Goal: Transaction & Acquisition: Purchase product/service

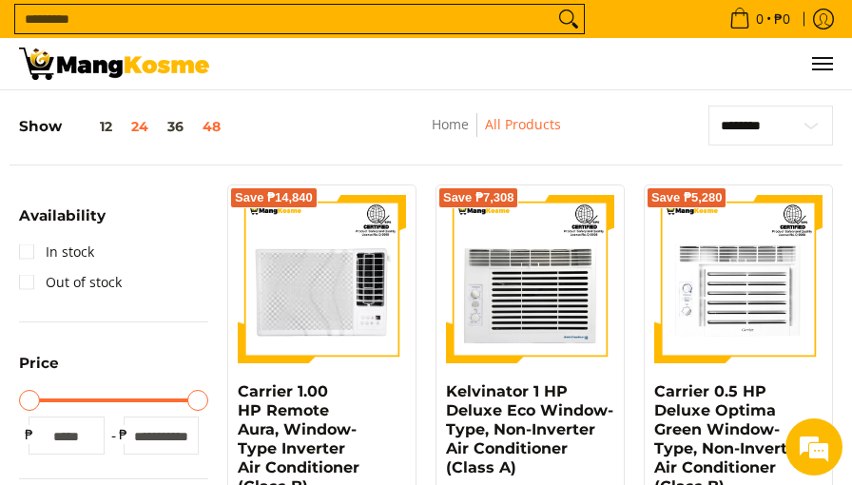
click at [207, 122] on button "48" at bounding box center [211, 126] width 37 height 15
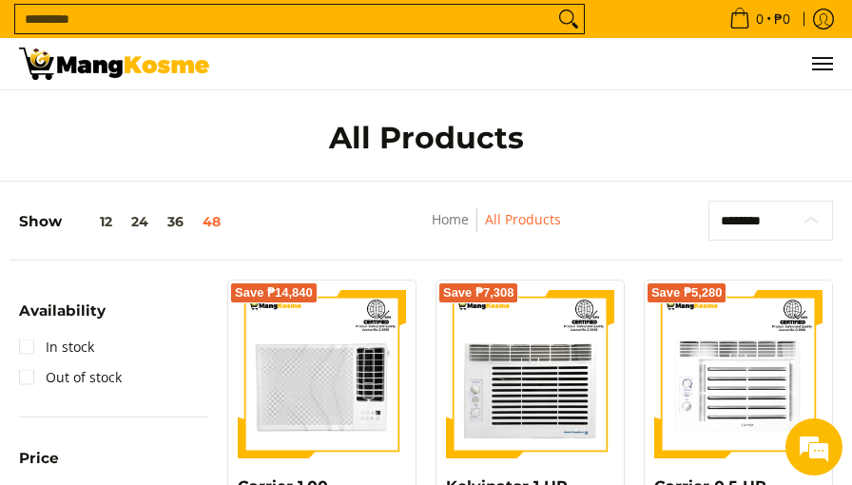
click at [815, 220] on select "**********" at bounding box center [770, 221] width 125 height 40
click at [518, 223] on link "All Products" at bounding box center [523, 219] width 76 height 18
click at [821, 64] on span "Menu" at bounding box center [821, 64] width 23 height 0
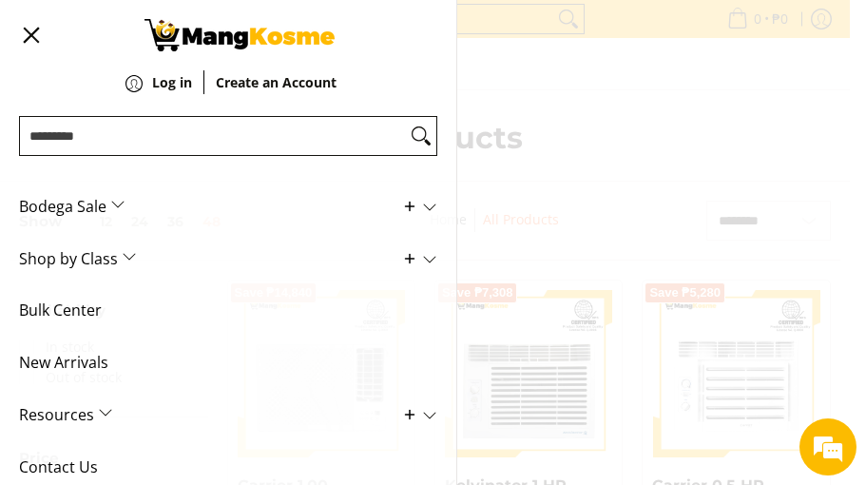
scroll to position [78, 0]
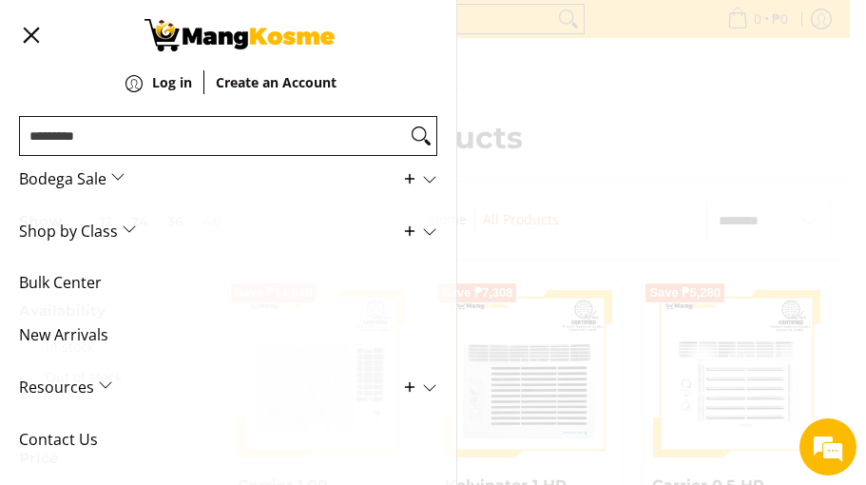
click at [117, 228] on span "Shop by Class" at bounding box center [214, 231] width 390 height 52
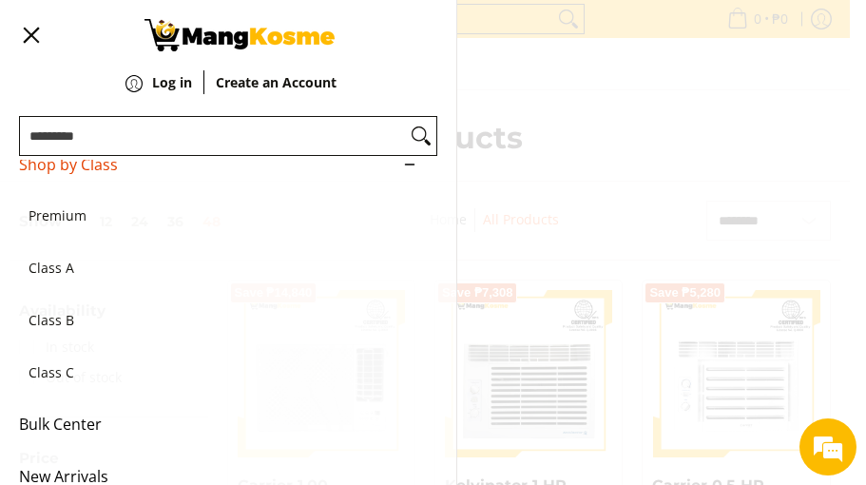
scroll to position [268, 0]
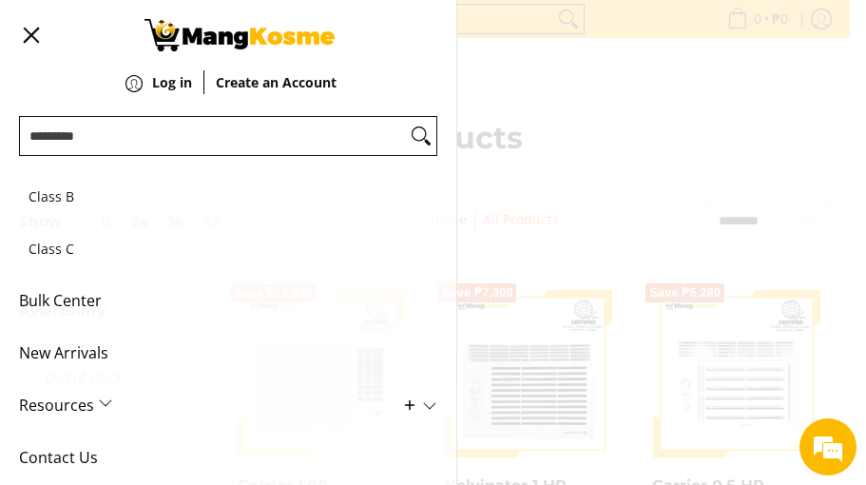
click at [64, 240] on span "Class C" at bounding box center [219, 249] width 380 height 52
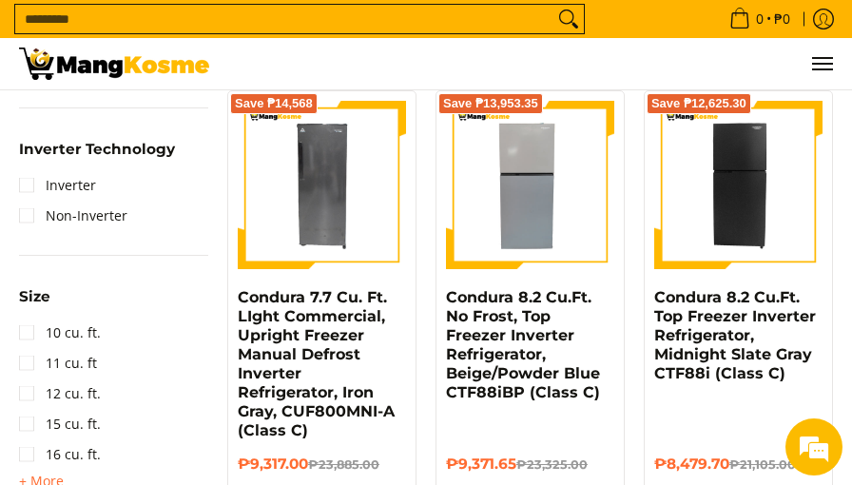
scroll to position [1141, 0]
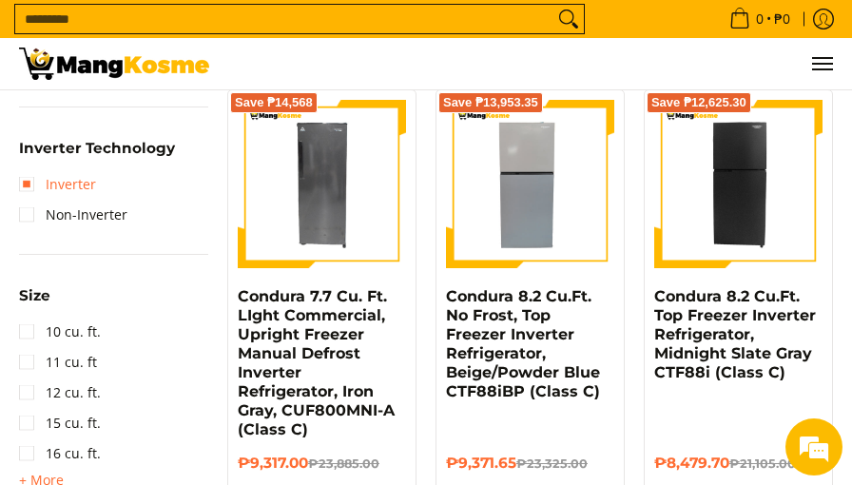
click at [30, 185] on link "Inverter" at bounding box center [57, 184] width 77 height 30
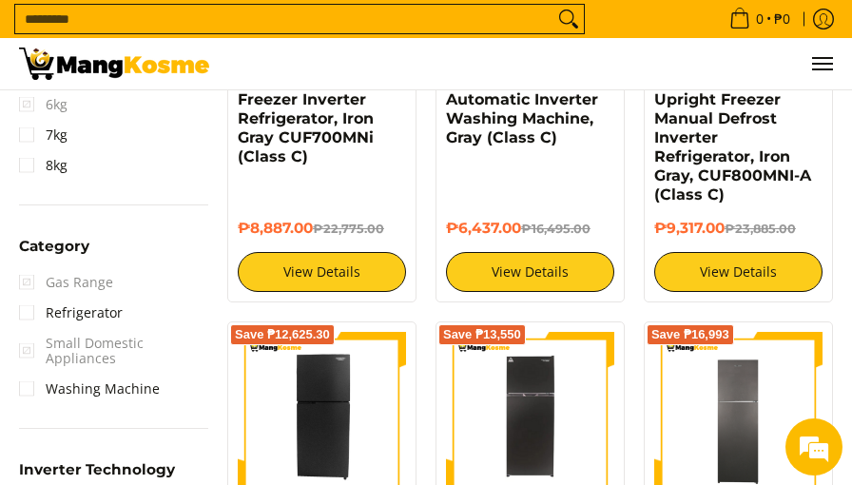
scroll to position [1059, 0]
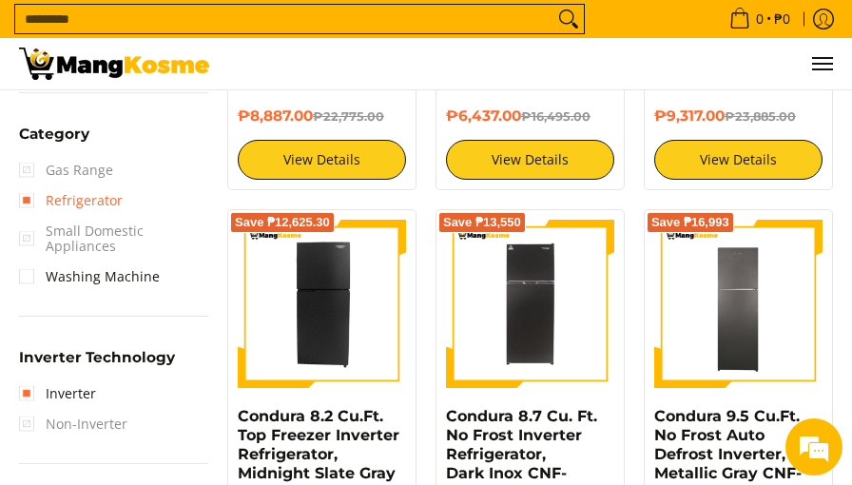
click at [33, 204] on link "Refrigerator" at bounding box center [71, 200] width 104 height 30
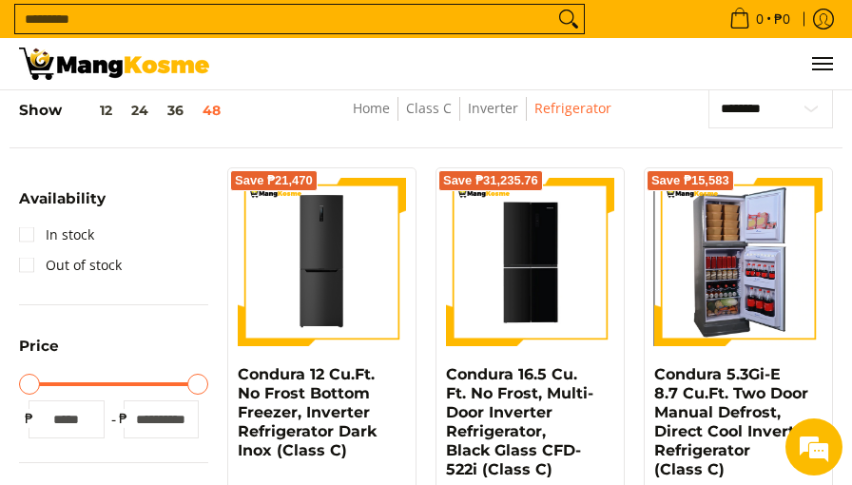
scroll to position [203, 0]
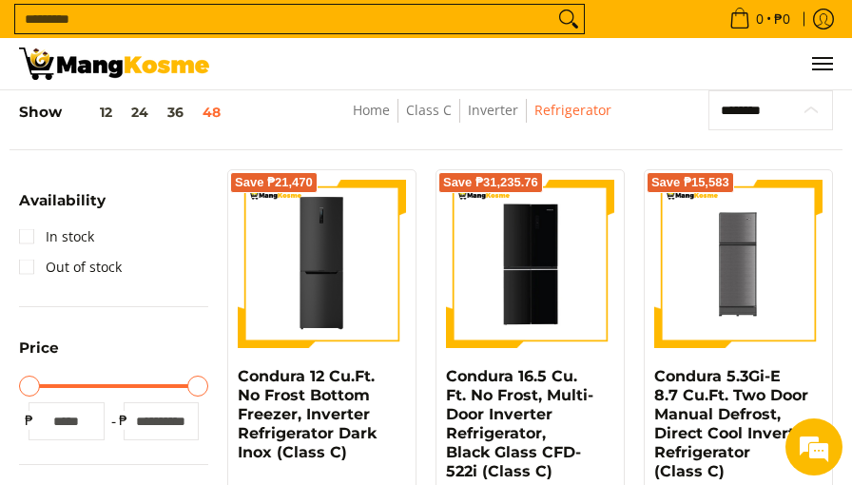
click at [808, 109] on select "**********" at bounding box center [770, 110] width 125 height 40
select select "**********"
click at [708, 90] on select "**********" at bounding box center [770, 110] width 125 height 40
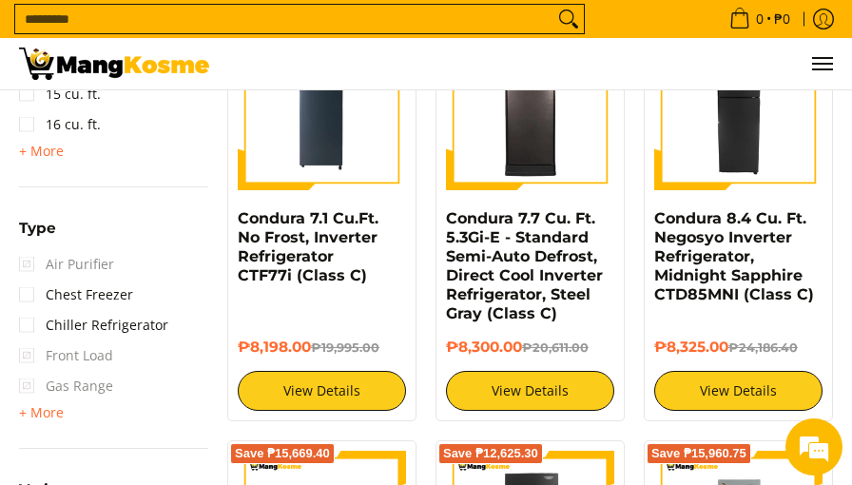
scroll to position [1534, 0]
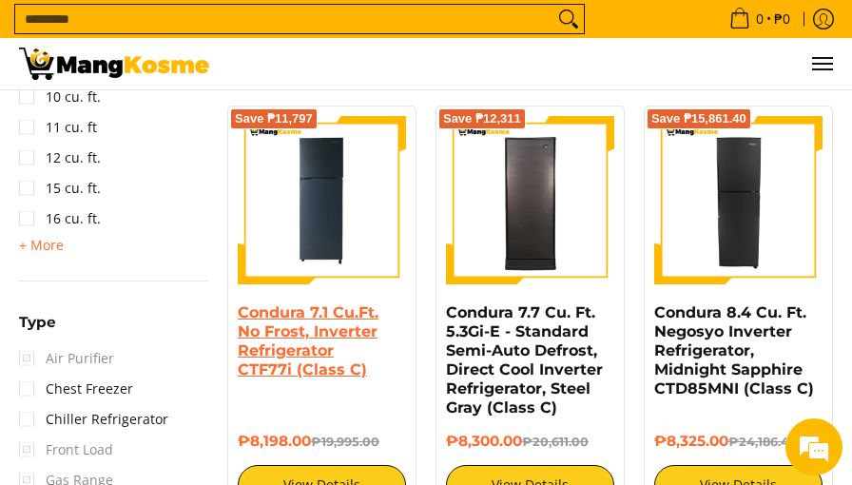
click at [325, 305] on link "Condura 7.1 Cu.Ft. No Frost, Inverter Refrigerator CTF77i (Class C)" at bounding box center [308, 340] width 141 height 75
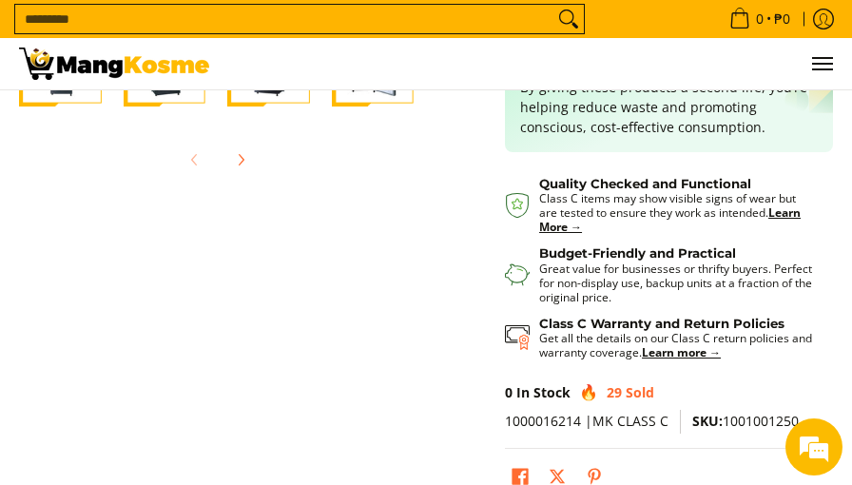
scroll to position [570, 0]
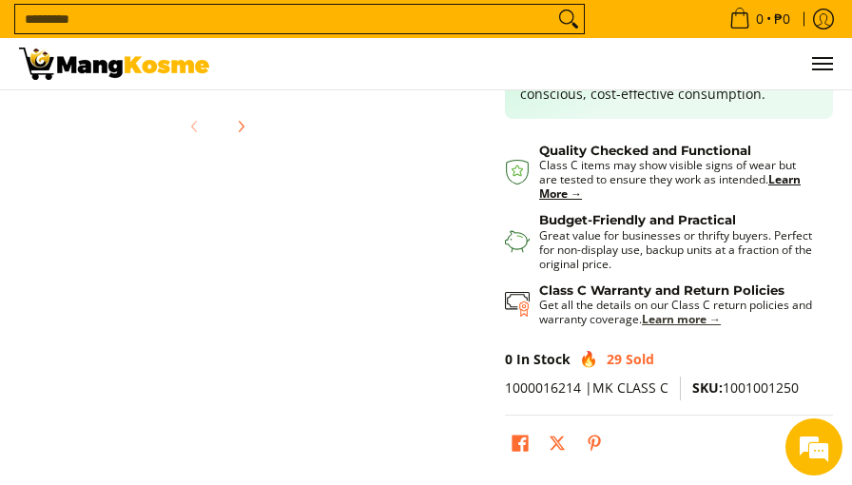
click at [683, 322] on strong "Learn more →" at bounding box center [681, 319] width 79 height 16
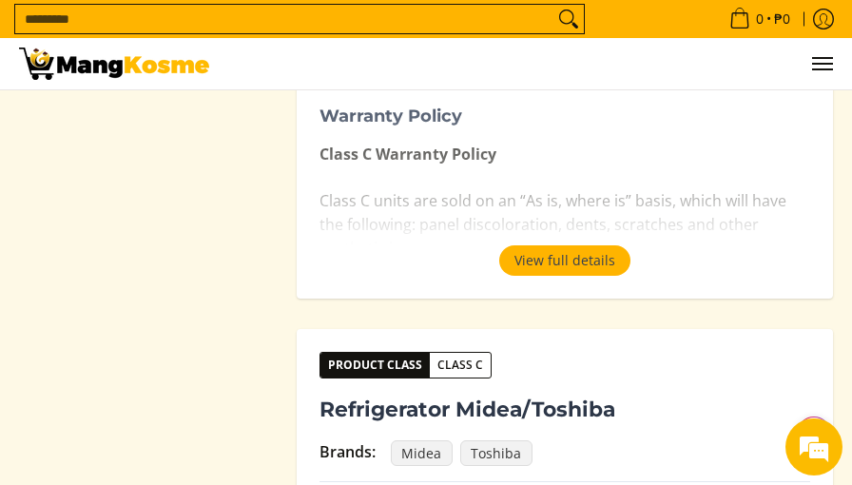
scroll to position [2092, 0]
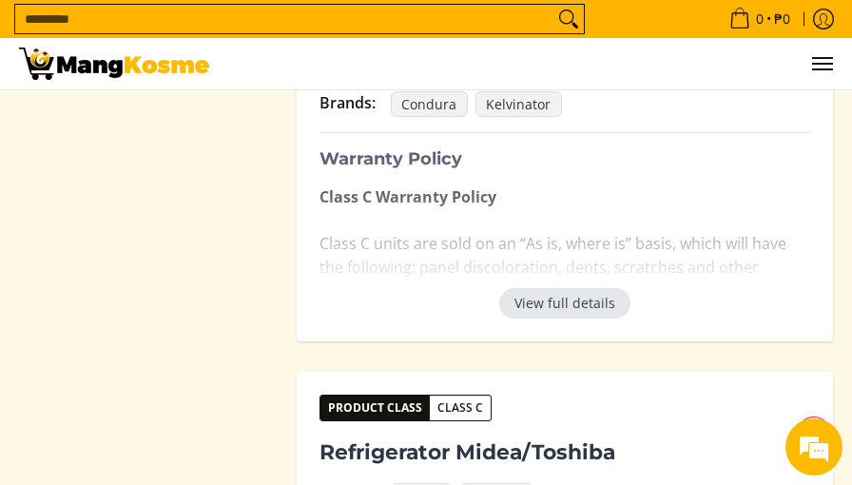
click at [560, 309] on button "View full details" at bounding box center [564, 303] width 131 height 30
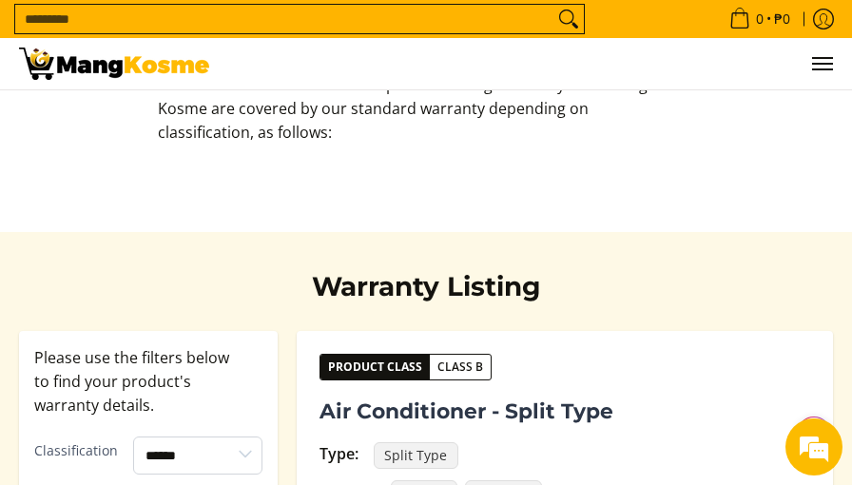
scroll to position [0, 0]
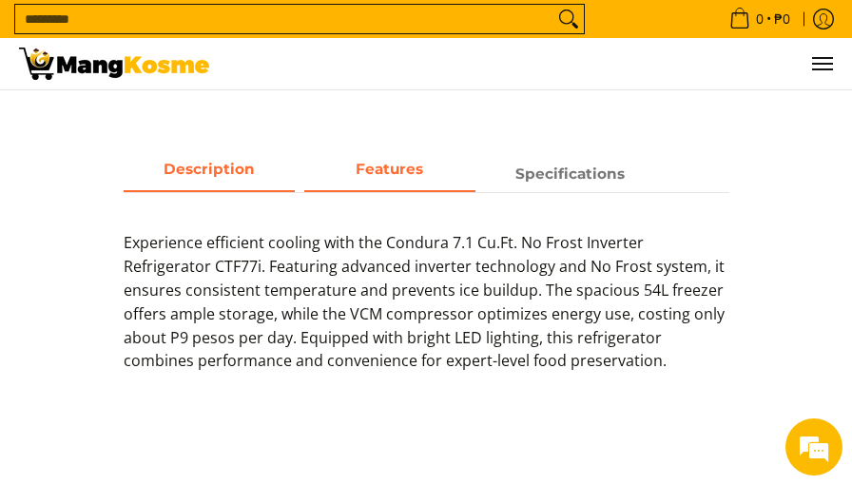
click at [373, 164] on strong "Features" at bounding box center [390, 169] width 68 height 18
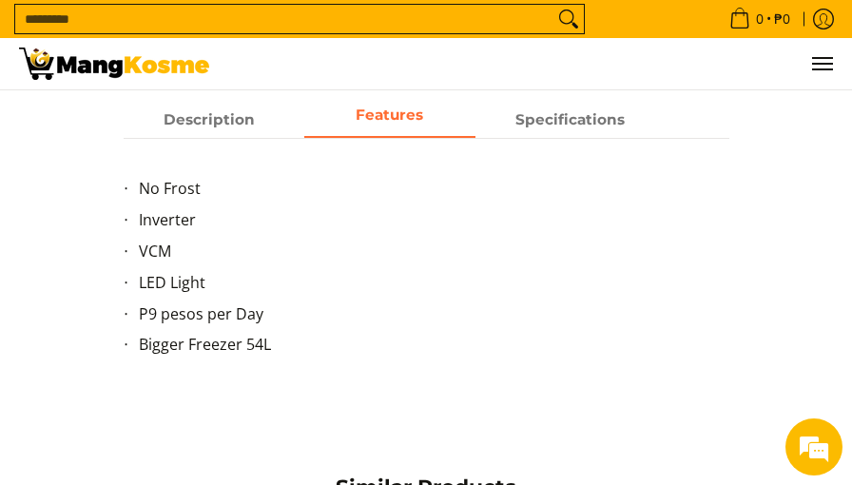
scroll to position [951, 0]
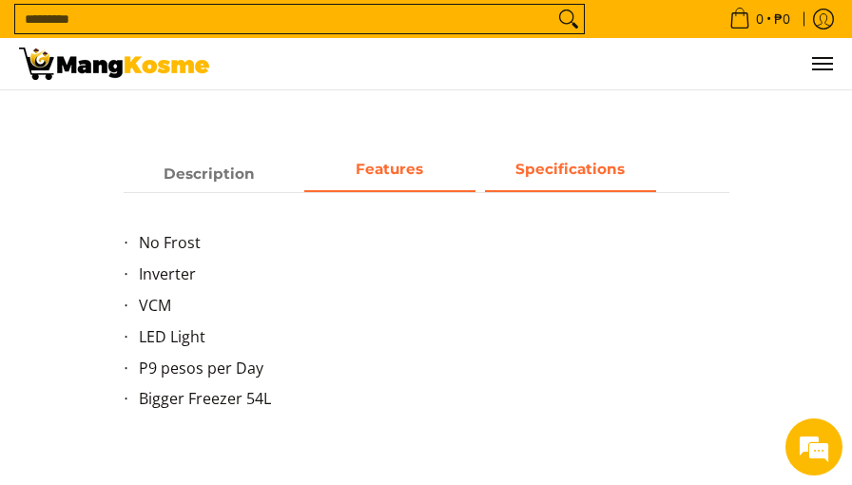
click at [576, 174] on strong "Specifications" at bounding box center [569, 169] width 109 height 18
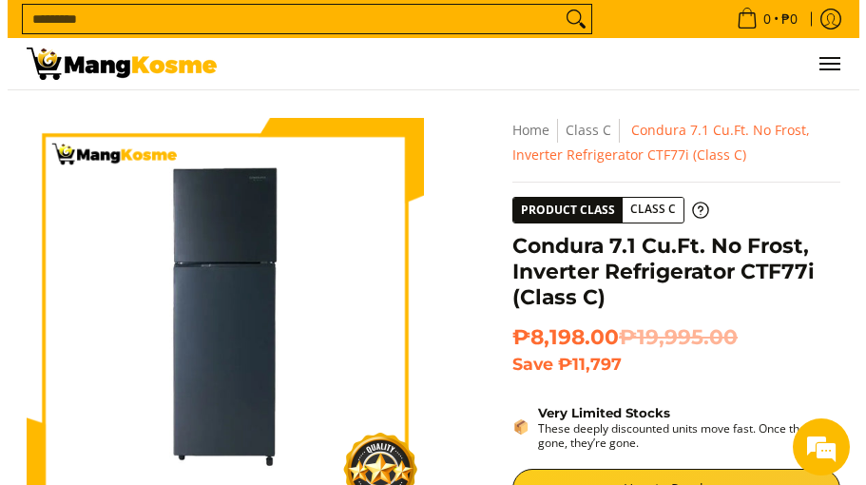
scroll to position [0, 0]
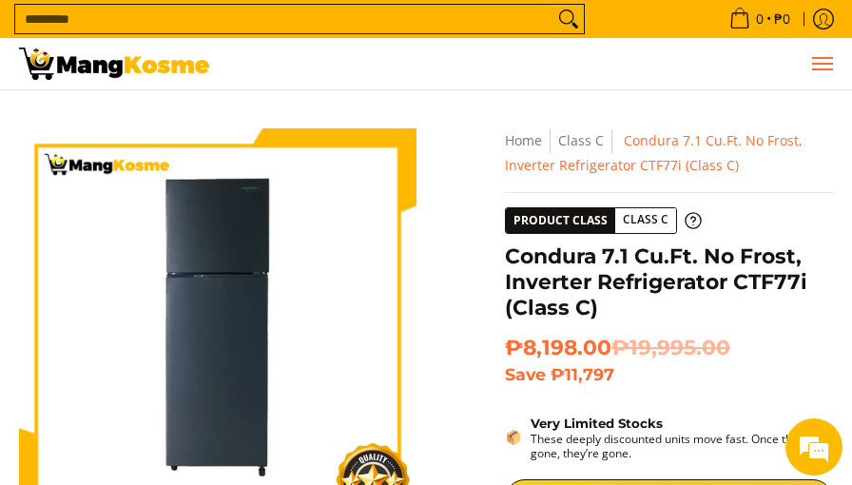
click at [827, 64] on span "Menu" at bounding box center [821, 64] width 23 height 0
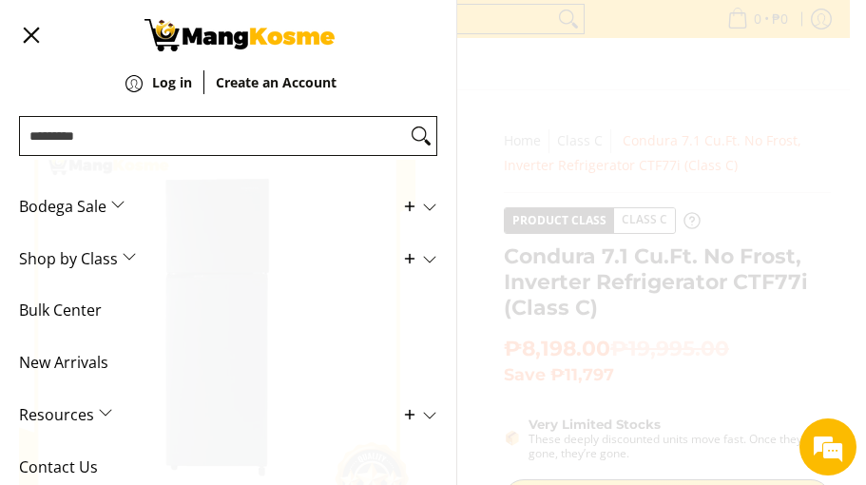
scroll to position [78, 0]
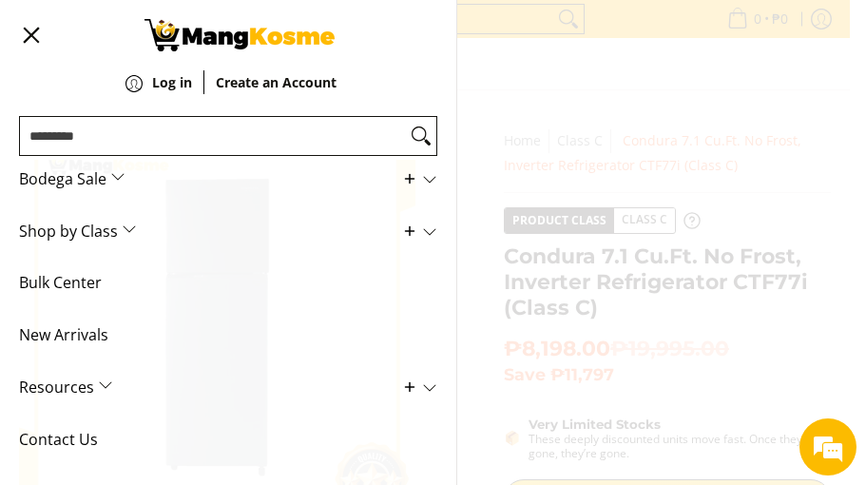
click at [93, 334] on span "New Arrivals" at bounding box center [214, 335] width 390 height 52
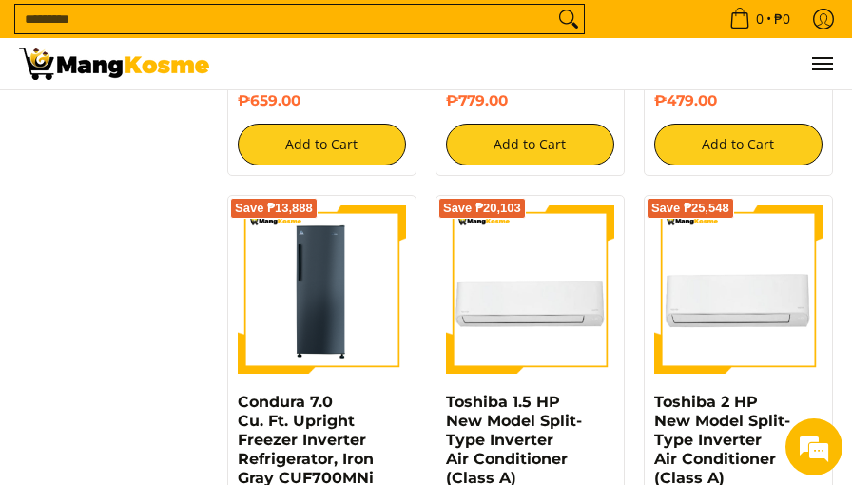
scroll to position [2187, 0]
